Goal: Transaction & Acquisition: Purchase product/service

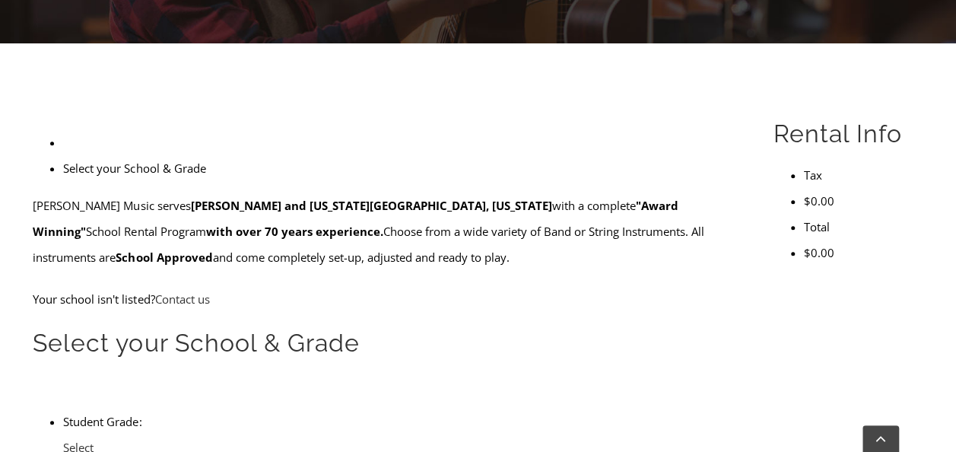
scroll to position [377, 0]
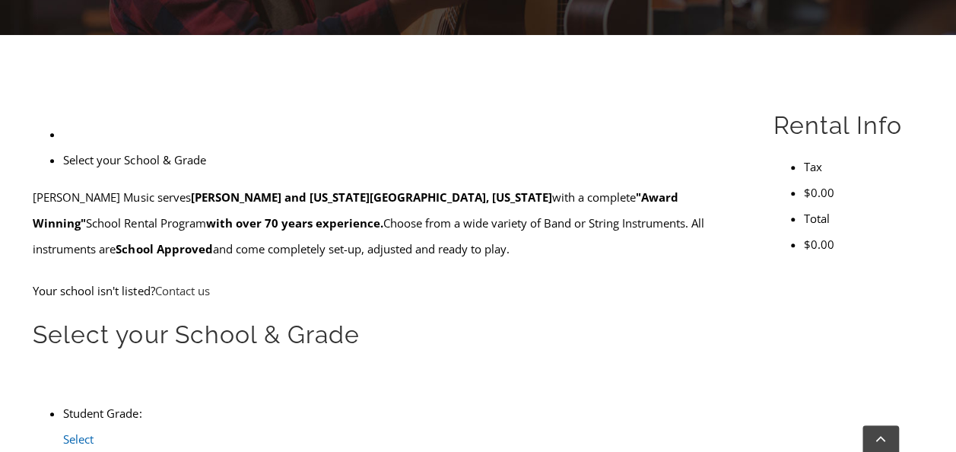
type input "re"
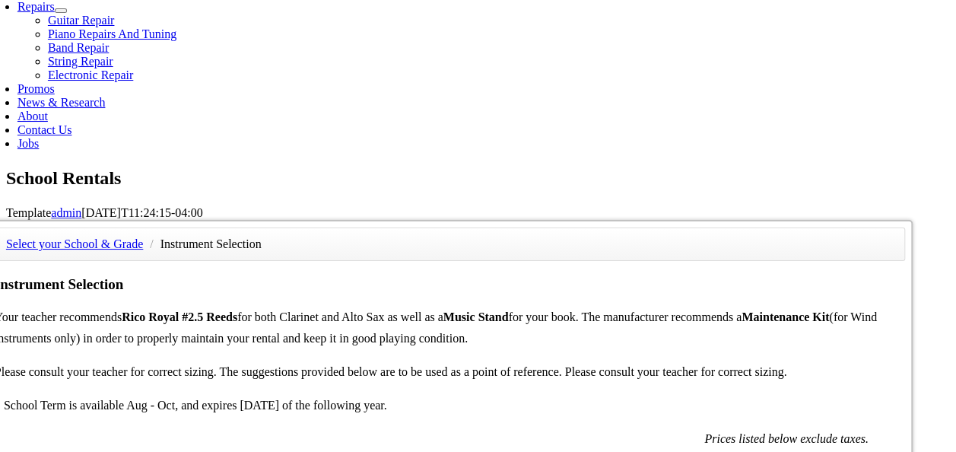
scroll to position [872, 0]
